Goal: Information Seeking & Learning: Learn about a topic

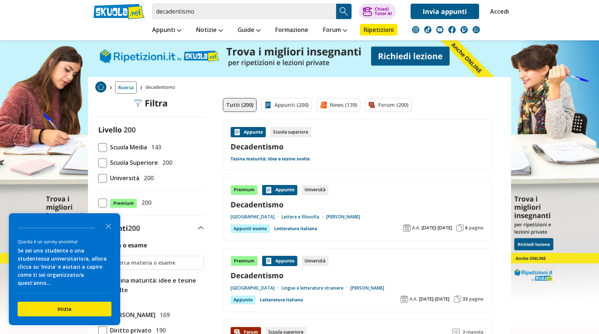
click at [103, 176] on span at bounding box center [102, 178] width 9 height 9
click at [98, 178] on input "Università 200" at bounding box center [98, 178] width 0 height 0
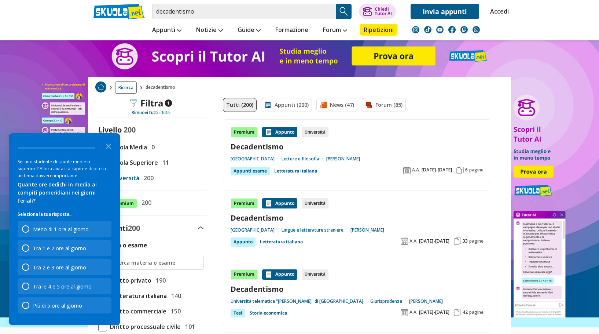
click at [295, 169] on link "Letteratura italiana" at bounding box center [295, 170] width 43 height 9
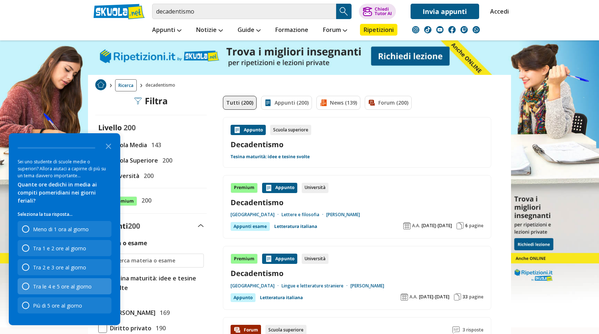
scroll to position [2, 0]
click at [27, 286] on div "Survey" at bounding box center [25, 285] width 7 height 7
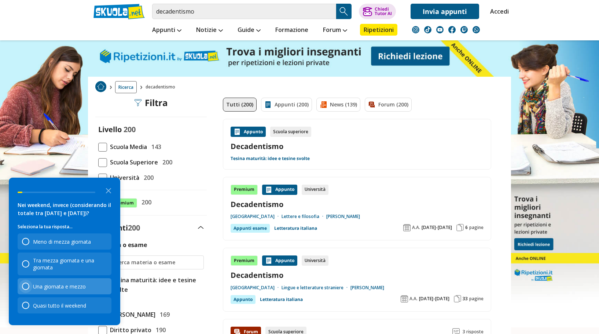
scroll to position [1, 0]
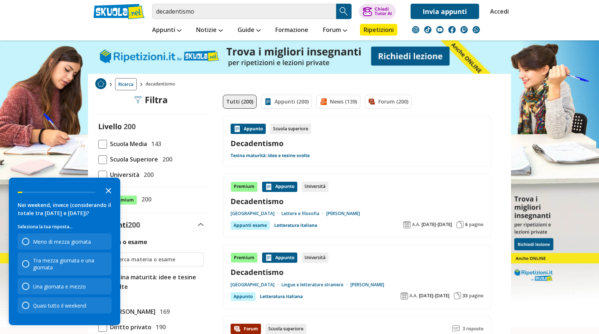
click at [108, 188] on icon "Close the survey" at bounding box center [108, 190] width 15 height 15
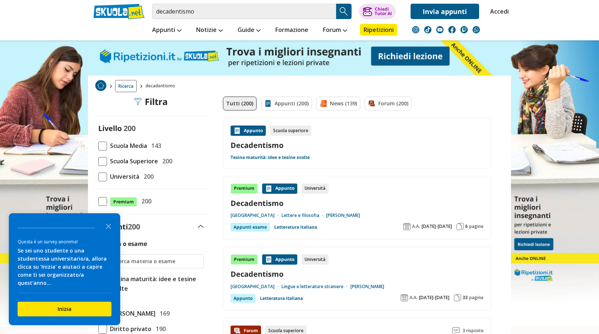
scroll to position [0, 0]
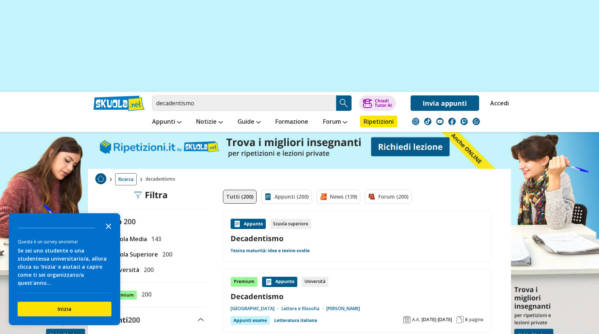
click at [107, 229] on polygon "Close the survey" at bounding box center [108, 225] width 5 height 5
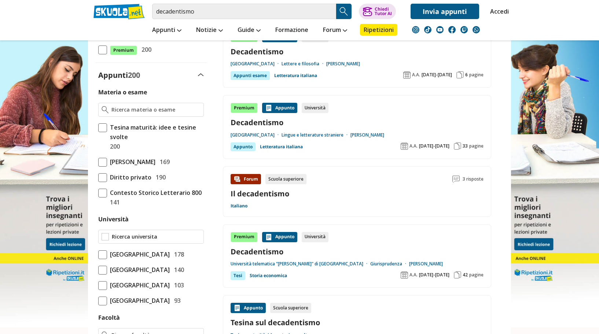
scroll to position [245, 0]
click at [242, 193] on link "Il decadentismo" at bounding box center [260, 193] width 59 height 10
